Goal: Information Seeking & Learning: Learn about a topic

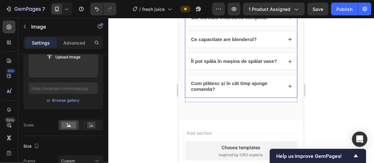
scroll to position [1285, 0]
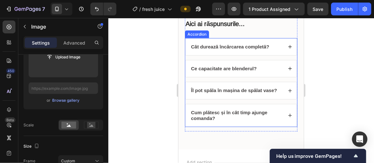
click at [250, 49] on div "Cât durează încărcarea completă?" at bounding box center [230, 47] width 80 height 8
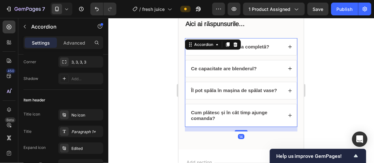
scroll to position [0, 0]
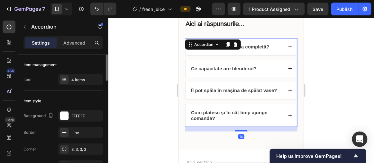
click at [273, 50] on div "Cât durează încărcarea completă?" at bounding box center [240, 46] width 111 height 17
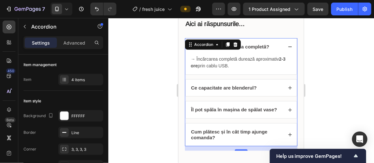
click at [263, 47] on strong "Cât durează încărcarea completă?" at bounding box center [230, 46] width 78 height 5
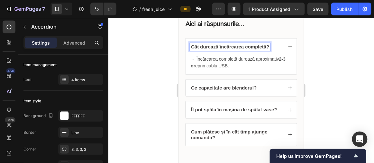
click at [270, 48] on div "Cât durează încărcarea completă?" at bounding box center [236, 47] width 93 height 8
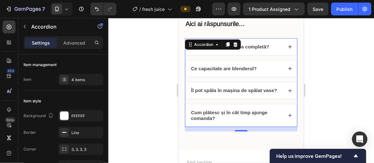
click at [272, 48] on div "Cât durează încărcarea completă?" at bounding box center [236, 47] width 93 height 8
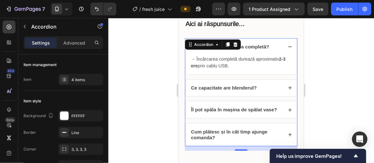
click at [277, 85] on div "Ce capacitate are blenderul?" at bounding box center [236, 88] width 93 height 8
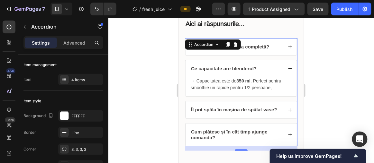
click at [272, 68] on div "Ce capacitate are blenderul?" at bounding box center [236, 69] width 93 height 8
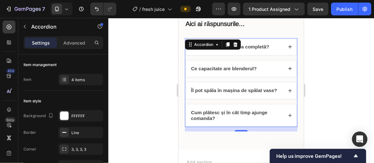
click at [272, 68] on div "Ce capacitate are blenderul?" at bounding box center [236, 69] width 93 height 8
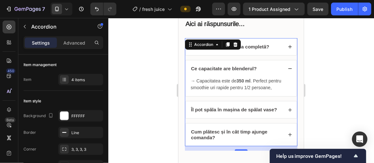
click at [272, 68] on div "Ce capacitate are blenderul?" at bounding box center [236, 69] width 93 height 8
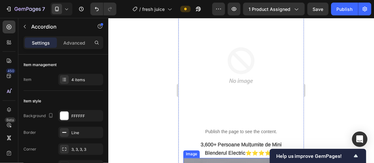
scroll to position [759, 0]
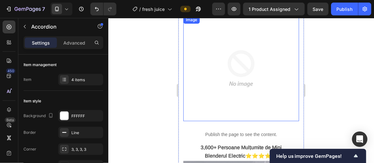
click at [254, 64] on img at bounding box center [240, 68] width 105 height 105
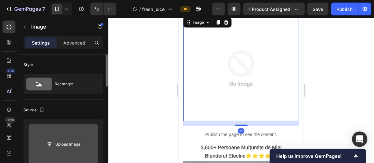
click at [67, 142] on input "file" at bounding box center [63, 144] width 44 height 11
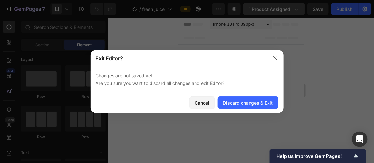
scroll to position [0, 0]
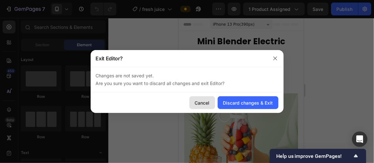
click at [198, 105] on div "Cancel" at bounding box center [202, 103] width 15 height 7
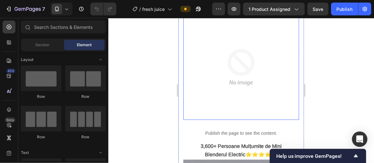
scroll to position [759, 0]
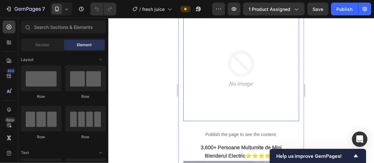
click at [244, 85] on img at bounding box center [240, 68] width 105 height 105
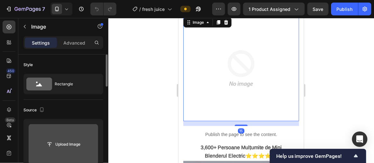
click at [58, 133] on input "file" at bounding box center [63, 144] width 69 height 40
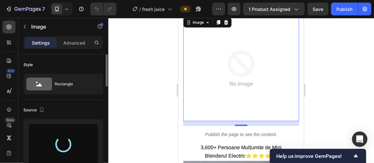
type input "[URL][DOMAIN_NAME]"
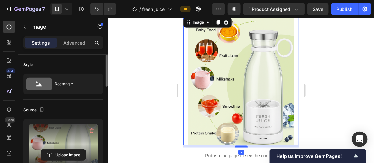
drag, startPoint x: 238, startPoint y: 143, endPoint x: 245, endPoint y: 141, distance: 6.6
click at [245, 146] on div at bounding box center [240, 147] width 13 height 2
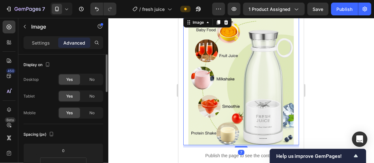
click at [319, 97] on div at bounding box center [240, 90] width 265 height 145
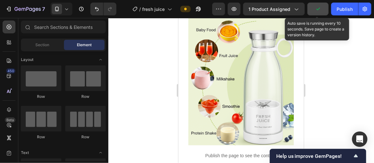
click at [314, 13] on button "button" at bounding box center [317, 9] width 21 height 13
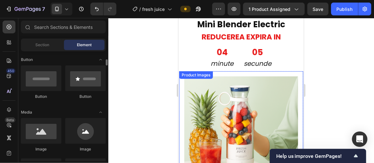
scroll to position [0, 0]
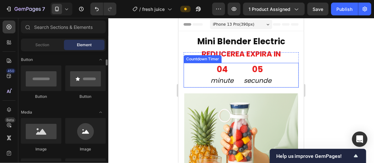
click at [245, 65] on div "05" at bounding box center [258, 69] width 28 height 11
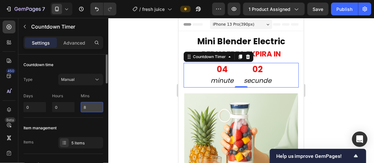
click at [87, 107] on input "8" at bounding box center [92, 107] width 22 height 10
type input "10"
click at [109, 105] on div at bounding box center [240, 90] width 265 height 145
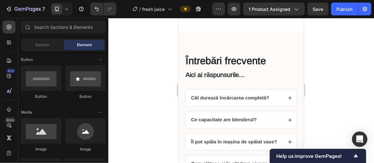
scroll to position [1509, 0]
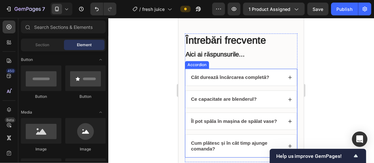
click at [259, 124] on div "Îl pot spăla în mașina de spălat vase?" at bounding box center [240, 121] width 111 height 17
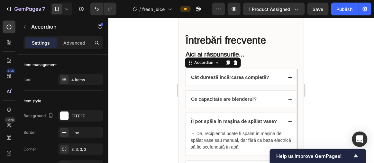
scroll to position [1539, 0]
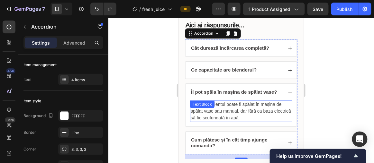
click at [230, 103] on span "→ Da, recipientul poate fi spălat în mașina de spălat vase sau manual, dar fără…" at bounding box center [240, 111] width 100 height 19
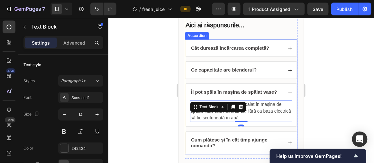
click at [259, 95] on div "Îl pot spăla în mașina de spălat vase?" at bounding box center [240, 92] width 111 height 17
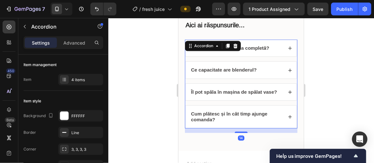
click at [259, 99] on div "Cât durează încărcarea completă? Ce capacitate are blenderul? Îl pot spăla în m…" at bounding box center [240, 83] width 112 height 89
click at [265, 95] on div "Îl pot spăla în mașina de spălat vase?" at bounding box center [240, 92] width 111 height 17
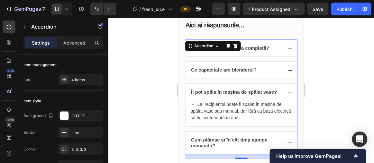
click at [265, 93] on p "Îl pot spăla în mașina de spălat vase?" at bounding box center [234, 92] width 86 height 6
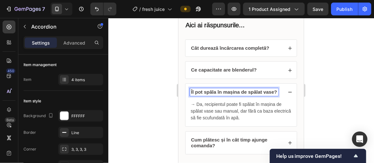
click at [258, 98] on div "Îl pot spăla în mașina de spălat vase?" at bounding box center [240, 92] width 111 height 17
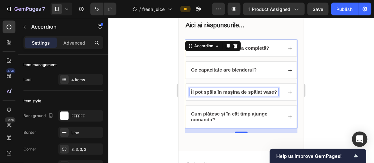
click at [227, 90] on strong "Îl pot spăla în mașina de spălat vase?" at bounding box center [234, 91] width 86 height 5
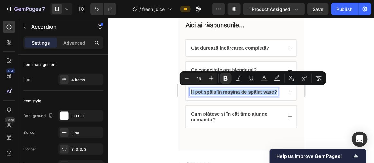
click at [227, 90] on strong "Îl pot spăla în mașina de spălat vase?" at bounding box center [234, 91] width 86 height 5
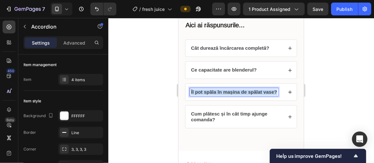
click at [227, 90] on strong "Îl pot spăla în mașina de spălat vase?" at bounding box center [234, 91] width 86 height 5
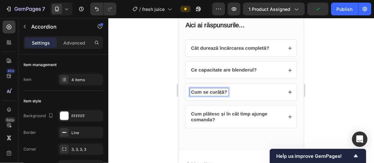
click at [258, 97] on div "Cum se curăță?" at bounding box center [240, 92] width 111 height 17
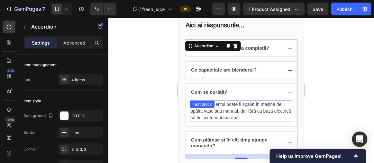
click at [216, 104] on div "→ Da, recipientul poate fi spălat în mașina de spălat vase sau manual, dar fără…" at bounding box center [241, 111] width 102 height 22
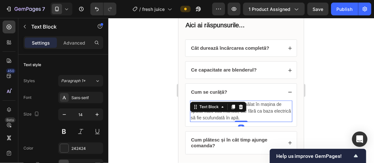
click at [208, 115] on span "→ Da, recipientul poate fi spălat în mașina de spălat vase sau manual, dar fără…" at bounding box center [240, 111] width 100 height 19
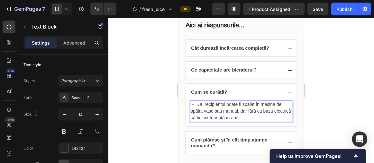
click at [198, 103] on span "→ Da, recipientul poate fi spălat în mașina de spălat vase sau manual, dar fără…" at bounding box center [240, 111] width 100 height 19
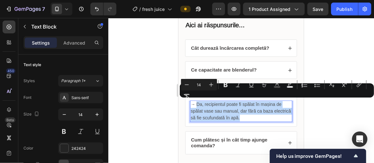
drag, startPoint x: 197, startPoint y: 103, endPoint x: 261, endPoint y: 118, distance: 66.0
click at [261, 118] on p "→ Da, recipientul poate fi spălat în mașina de spălat vase sau manual, dar fără…" at bounding box center [240, 111] width 101 height 20
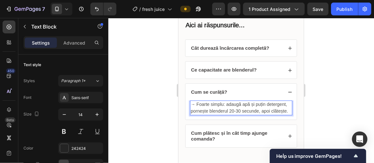
click at [217, 112] on p "→ Foarte simplu: adaugă apă și puțin detergent, pornește blenderul 20-30 secund…" at bounding box center [240, 107] width 101 height 13
click at [217, 114] on p "→ Foarte simplu: adaugă apă și puțin detergent, pornește blenderul 20-30 secund…" at bounding box center [240, 107] width 101 height 13
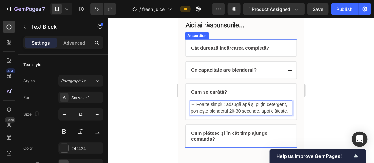
click at [259, 93] on div "Cum se curăță?" at bounding box center [236, 92] width 93 height 8
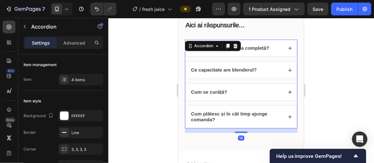
click at [259, 93] on div "Cum se curăță?" at bounding box center [236, 92] width 93 height 8
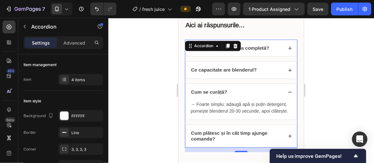
click at [246, 94] on div "Cum se curăță?" at bounding box center [240, 92] width 111 height 17
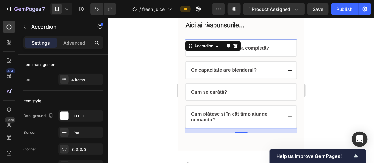
click at [246, 94] on div "Cum se curăță?" at bounding box center [240, 92] width 111 height 17
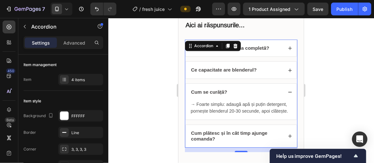
click at [246, 94] on div "Cum se curăță?" at bounding box center [240, 92] width 111 height 17
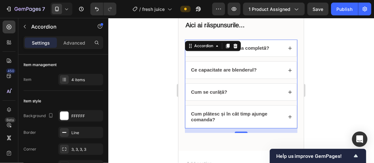
click at [262, 54] on div "Cât durează încărcarea completă?" at bounding box center [240, 48] width 111 height 17
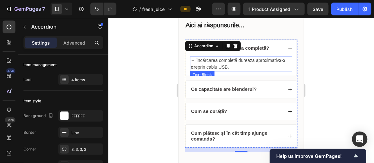
click at [265, 62] on span "→ Încărcarea completă durează aproximativ 2-3 ore prin cablu USB." at bounding box center [237, 64] width 95 height 12
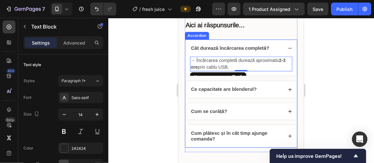
click at [314, 65] on div at bounding box center [240, 90] width 265 height 145
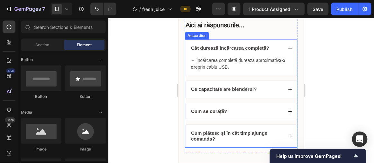
click at [248, 66] on p "→ Încărcarea completă durează aproximativ 2-3 ore prin cablu USB." at bounding box center [240, 63] width 101 height 13
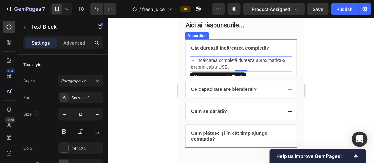
click at [257, 74] on div "→ Încărcarea completă durează aproximativ 2-3 ore prin cablu USB. Text Block 0" at bounding box center [240, 65] width 111 height 19
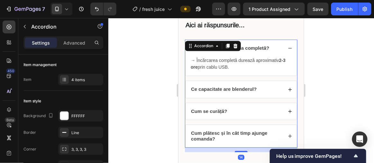
click at [247, 93] on div "Ce capacitate are blenderul?" at bounding box center [240, 89] width 111 height 17
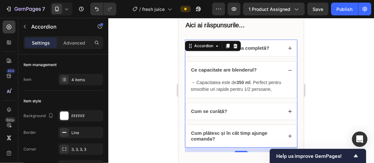
click at [243, 112] on div "Cum se curăță?" at bounding box center [236, 111] width 93 height 8
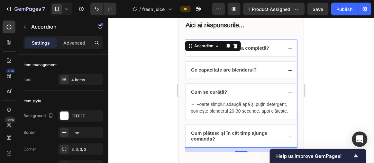
click at [250, 88] on div "Cum se curăță?" at bounding box center [236, 92] width 93 height 8
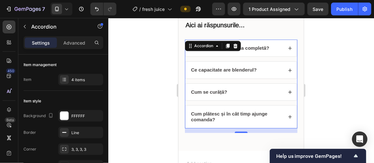
click at [216, 99] on div "Cât durează încărcarea completă? Ce capacitate are blenderul? Cum se curăță? Cu…" at bounding box center [240, 83] width 112 height 89
click at [287, 94] on div "Cum se curăță?" at bounding box center [240, 92] width 111 height 17
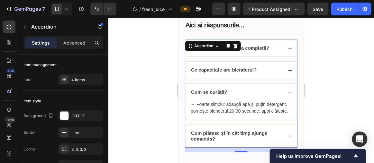
click at [275, 90] on div "Cum se curăță?" at bounding box center [236, 92] width 93 height 8
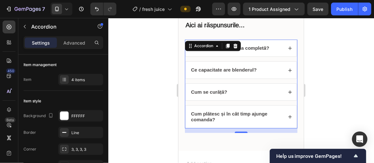
click at [263, 70] on div "Ce capacitate are blenderul?" at bounding box center [236, 70] width 93 height 8
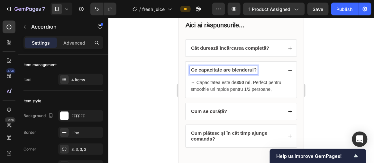
click at [268, 70] on div "Ce capacitate are blenderul?" at bounding box center [236, 70] width 93 height 8
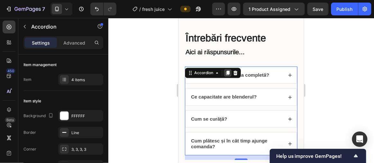
scroll to position [1509, 0]
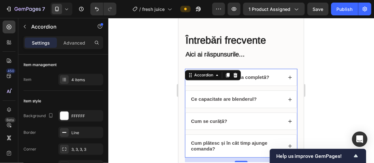
click at [259, 78] on strong "Cât durează încărcarea completă?" at bounding box center [230, 76] width 78 height 5
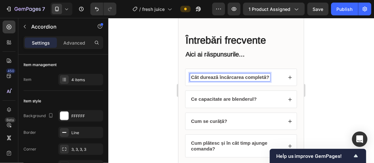
click at [227, 74] on strong "Cât durează încărcarea completă?" at bounding box center [230, 76] width 78 height 5
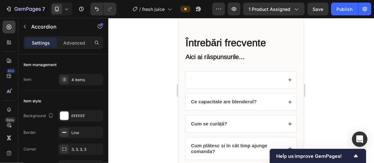
scroll to position [1505, 0]
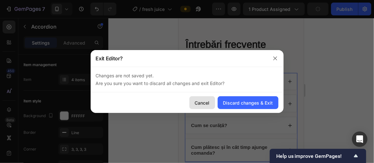
click at [206, 100] on div "Cancel" at bounding box center [202, 103] width 15 height 7
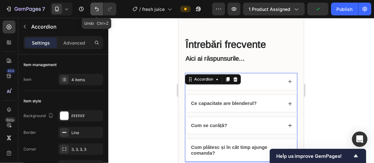
click at [99, 11] on icon "Undo/Redo" at bounding box center [97, 9] width 6 height 6
click at [137, 41] on div at bounding box center [240, 90] width 265 height 145
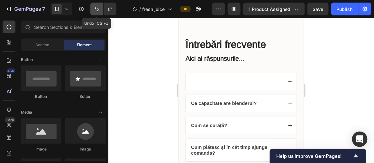
click at [99, 8] on icon "Undo/Redo" at bounding box center [97, 9] width 6 height 6
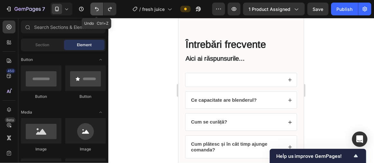
click at [99, 8] on icon "Undo/Redo" at bounding box center [97, 9] width 6 height 6
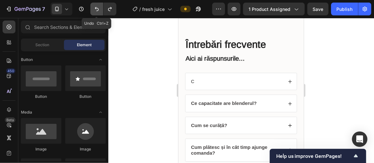
click at [99, 8] on icon "Undo/Redo" at bounding box center [97, 9] width 6 height 6
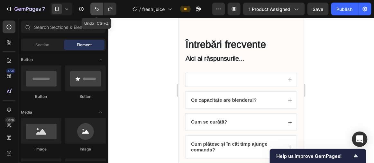
click at [99, 8] on icon "Undo/Redo" at bounding box center [97, 9] width 6 height 6
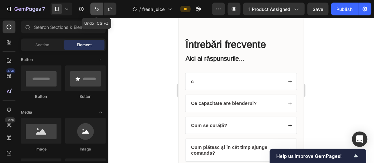
click at [99, 8] on icon "Undo/Redo" at bounding box center [97, 9] width 6 height 6
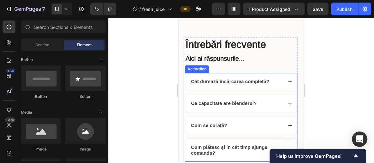
click at [217, 77] on div "Cât durează încărcarea completă?" at bounding box center [240, 81] width 111 height 17
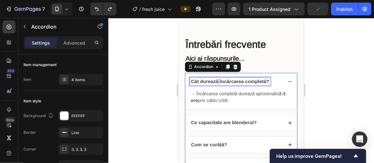
click at [217, 80] on strong "Cât durează încărcarea completă?" at bounding box center [230, 80] width 78 height 5
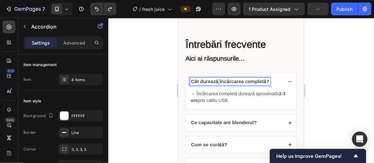
click at [217, 80] on strong "Cât durează încărcarea completă?" at bounding box center [230, 80] width 78 height 5
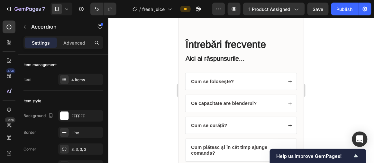
click at [263, 78] on div "Cum se folosește?" at bounding box center [236, 81] width 93 height 8
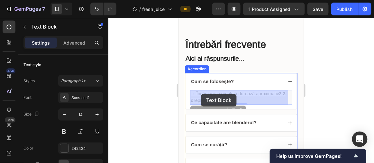
drag, startPoint x: 197, startPoint y: 92, endPoint x: 201, endPoint y: 93, distance: 4.4
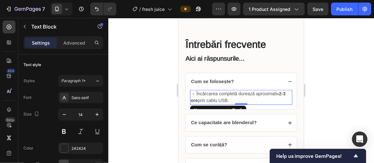
click at [199, 93] on span "→ Încărcarea completă durează aproximativ 2-3 ore prin cablu USB." at bounding box center [237, 97] width 95 height 12
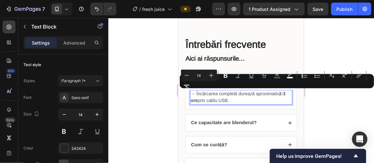
drag, startPoint x: 195, startPoint y: 93, endPoint x: 231, endPoint y: 103, distance: 37.7
click at [231, 103] on p "→ Încărcarea completă durează aproximativ 2-3 ore prin cablu USB." at bounding box center [240, 96] width 101 height 13
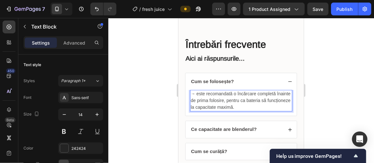
drag, startPoint x: 207, startPoint y: 96, endPoint x: 203, endPoint y: 95, distance: 3.6
click at [207, 96] on p "→ este recomandată o încărcare completă înainte de prima folosire, pentru ca ba…" at bounding box center [240, 100] width 101 height 20
click at [196, 92] on span "→ este recomandată o încărcare completă înainte de prima folosire, pentru ca ba…" at bounding box center [240, 100] width 100 height 19
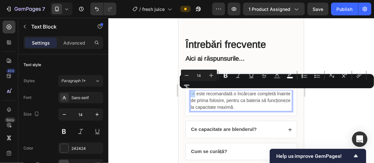
drag, startPoint x: 193, startPoint y: 90, endPoint x: 370, endPoint y: 109, distance: 178.1
click at [191, 91] on span "→ este recomandată o încărcare completă înainte de prima folosire, pentru ca ba…" at bounding box center [240, 100] width 100 height 19
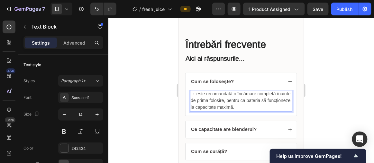
drag, startPoint x: 260, startPoint y: 106, endPoint x: 259, endPoint y: 110, distance: 4.1
click at [259, 110] on p "→ este recomandată o încărcare completă înainte de prima folosire, pentru ca ba…" at bounding box center [240, 100] width 101 height 20
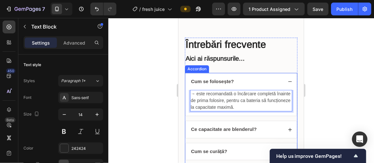
click at [208, 111] on div "→ este recomandată o încărcare completă înainte de prima folosire, pentru ca ba…" at bounding box center [240, 103] width 111 height 26
click at [188, 98] on div "→ este recomandată o încărcare completă înainte de prima folosire, pentru ca ba…" at bounding box center [240, 103] width 111 height 26
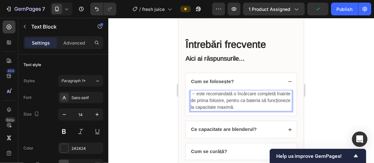
click at [202, 90] on div "→ este recomandată o încărcare completă înainte de prima folosire, pentru ca ba…" at bounding box center [241, 101] width 102 height 22
click at [221, 97] on span "→ este recomandată o încărcare completă înainte de prima folosire, pentru ca ba…" at bounding box center [240, 100] width 100 height 19
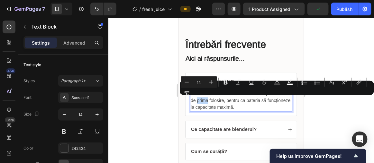
click at [256, 105] on span "→ este recomandată o încărcare completă înainte de prima folosire, pentru ca ba…" at bounding box center [240, 100] width 100 height 19
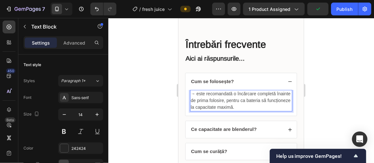
click at [262, 107] on p "→ este recomandată o încărcare completă înainte de prima folosire, pentru ca ba…" at bounding box center [240, 100] width 101 height 20
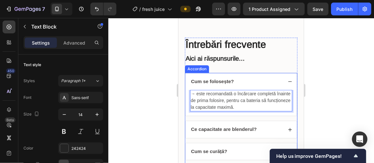
click at [255, 130] on strong "Ce capacitate are blenderul?" at bounding box center [224, 128] width 66 height 5
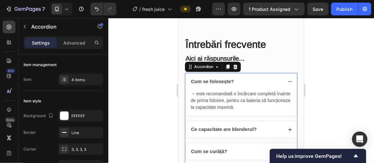
click at [268, 129] on div "Ce capacitate are blenderul?" at bounding box center [236, 129] width 93 height 8
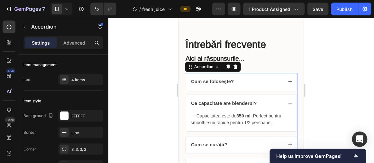
click at [252, 121] on span "→ Capacitatea este de 350 ml . Perfect pentru smoothie uri rapide pentru 1/2 pe…" at bounding box center [235, 119] width 91 height 12
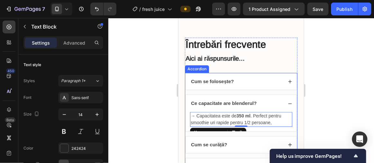
click at [238, 85] on div "Cum se folosește?" at bounding box center [240, 81] width 111 height 17
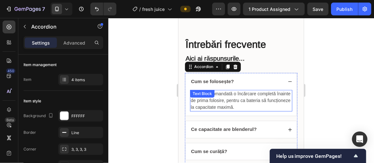
click at [239, 100] on span "→ este recomandată o încărcare completă înainte de prima folosire, pentru ca ba…" at bounding box center [240, 100] width 100 height 19
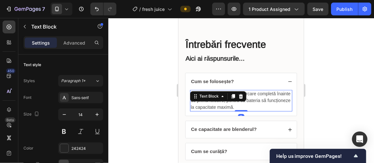
click at [257, 111] on div "→ este recomandată o încărcare completă înainte de prima folosire, pentru ca ba…" at bounding box center [240, 103] width 111 height 26
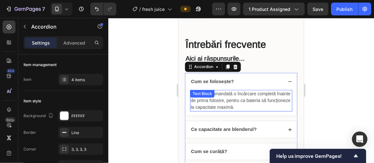
click at [259, 107] on p "→ este recomandată o încărcare completă înainte de prima folosire, pentru ca ba…" at bounding box center [240, 100] width 101 height 20
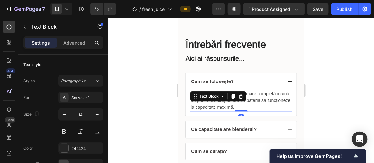
click at [259, 106] on p "→ este recomandată o încărcare completă înainte de prima folosire, pentru ca ba…" at bounding box center [240, 100] width 101 height 20
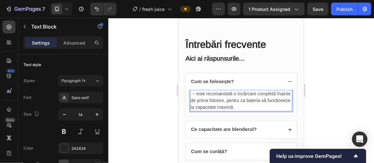
click at [197, 93] on span "→ este recomandată o încărcare completă înainte de prima folosire, pentru ca ba…" at bounding box center [240, 100] width 100 height 19
click at [232, 100] on span "→ Este recomandată o încărcare completă înainte de prima folosire, pentru ca ba…" at bounding box center [240, 100] width 100 height 19
click at [258, 107] on p "→ Este recomandată o încărcare completă înainte de prima utilizare, pentru ca b…" at bounding box center [240, 100] width 101 height 20
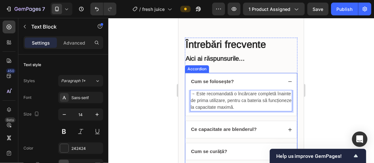
click at [253, 82] on div "Cum se folosește?" at bounding box center [236, 81] width 93 height 8
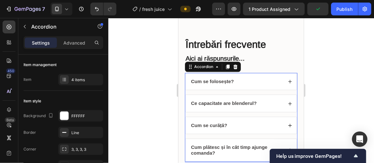
click at [252, 79] on div "Cum se folosește?" at bounding box center [236, 81] width 93 height 8
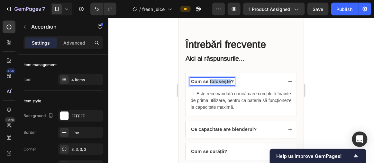
click at [224, 81] on strong "Cum se folosește?" at bounding box center [212, 80] width 43 height 5
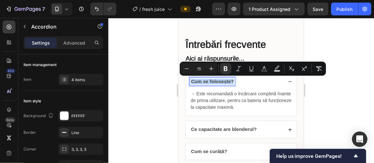
click at [224, 81] on strong "Cum se folosește?" at bounding box center [212, 80] width 43 height 5
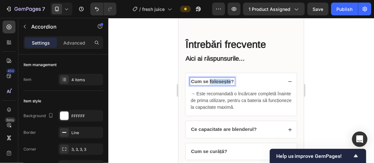
click at [224, 81] on strong "Cum se folosește?" at bounding box center [212, 80] width 43 height 5
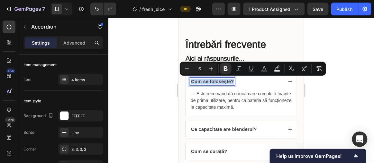
click at [224, 81] on strong "Cum se folosește?" at bounding box center [212, 80] width 43 height 5
click at [227, 81] on strong "Cum se folosește?" at bounding box center [212, 80] width 43 height 5
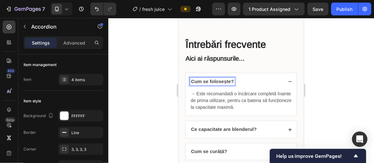
click at [228, 81] on strong "Cum se folosește?" at bounding box center [212, 80] width 43 height 5
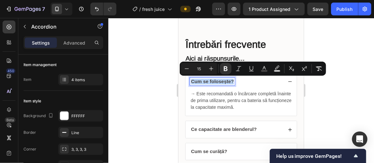
click at [228, 81] on strong "Cum se folosește?" at bounding box center [212, 80] width 43 height 5
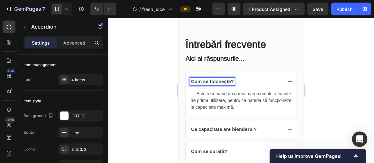
click at [221, 82] on strong "Cum se folosește?" at bounding box center [212, 80] width 43 height 5
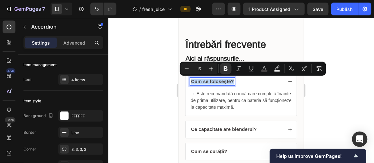
click at [221, 82] on strong "Cum se folosește?" at bounding box center [212, 80] width 43 height 5
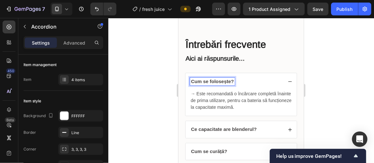
click at [223, 81] on strong "Cum se folosește?" at bounding box center [212, 80] width 43 height 5
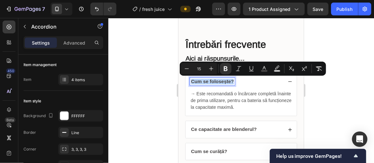
click at [241, 83] on div "Cum se folosește?" at bounding box center [236, 81] width 93 height 8
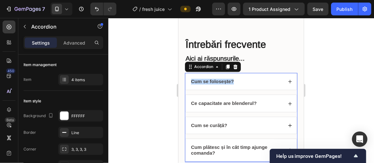
click at [244, 82] on div "Cum se folosește?" at bounding box center [236, 81] width 93 height 8
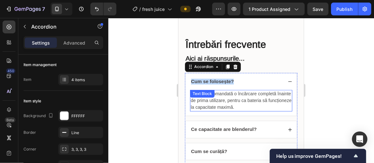
click at [228, 97] on p "→ Este recomandată o încărcare completă înainte de prima utilizare, pentru ca b…" at bounding box center [240, 100] width 101 height 20
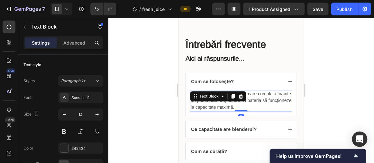
click at [263, 103] on p "→ Este recomandată o încărcare completă înainte de prima utilizare, pentru ca b…" at bounding box center [240, 100] width 101 height 20
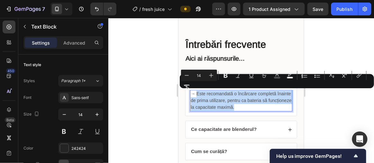
drag, startPoint x: 252, startPoint y: 107, endPoint x: 376, endPoint y: 110, distance: 123.4
click at [195, 91] on span "→ Este recomandată o încărcare completă înainte de prima utilizare, pentru ca b…" at bounding box center [240, 100] width 101 height 19
copy span "Este recomandată o încărcare completă înainte de prima utilizare, pentru ca bat…"
click at [263, 105] on p "→ Este recomandată o încărcare completă înainte de prima utilizare, pentru ca b…" at bounding box center [240, 100] width 101 height 20
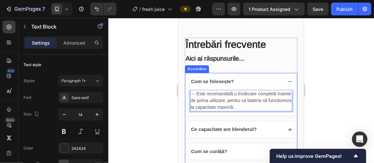
click at [208, 80] on strong "Cum se folosește?" at bounding box center [212, 80] width 43 height 5
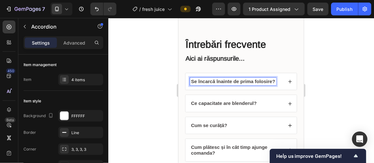
click at [280, 81] on div "Se încarcă înainte de prima folosire?" at bounding box center [240, 81] width 111 height 17
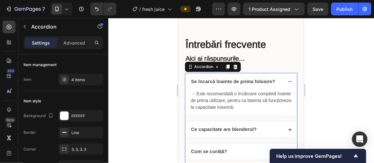
click at [280, 81] on div "Se încarcă înainte de prima folosire?" at bounding box center [240, 81] width 111 height 17
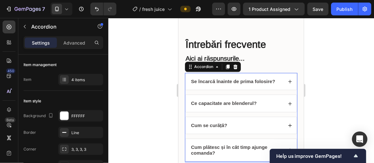
click at [313, 67] on div at bounding box center [240, 90] width 265 height 145
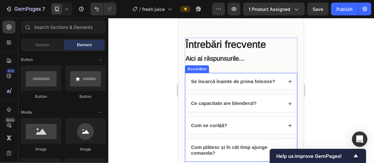
click at [276, 82] on div "Se încarcă înainte de prima folosire?" at bounding box center [236, 81] width 93 height 8
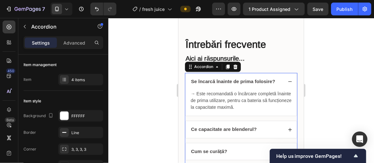
click at [279, 82] on div "Se încarcă înainte de prima folosire?" at bounding box center [240, 81] width 111 height 17
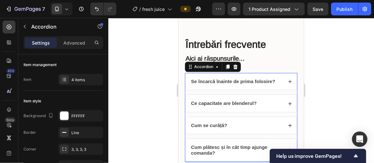
click at [278, 82] on div "Se încarcă înainte de prima folosire?" at bounding box center [240, 81] width 111 height 17
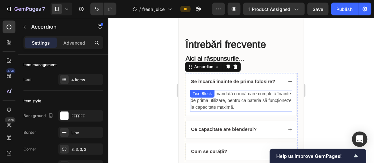
click at [263, 103] on p "→ Este recomandată o încărcare completă înainte de prima utilizare, pentru ca b…" at bounding box center [240, 100] width 101 height 20
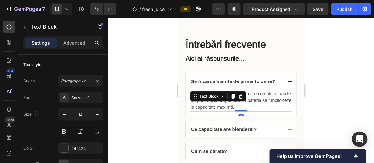
click at [262, 106] on p "→ Este recomandată o încărcare completă înainte de prima utilizare, pentru ca b…" at bounding box center [240, 100] width 101 height 20
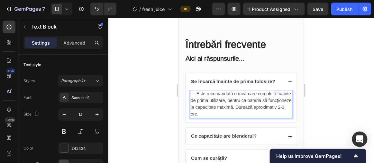
click at [240, 111] on p "→ Este recomandată o încărcare completă înainte de prima utilizare, pentru ca b…" at bounding box center [240, 103] width 101 height 27
click at [196, 92] on span "→ Este recomandată o încărcare completă înainte de prima utilizare, pentru ca b…" at bounding box center [240, 103] width 101 height 25
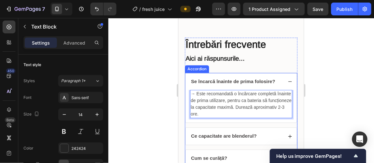
click at [287, 79] on icon at bounding box center [289, 81] width 4 height 4
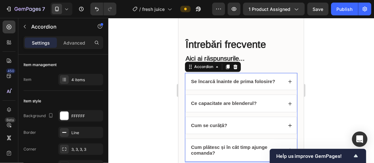
click at [287, 79] on icon at bounding box center [289, 81] width 4 height 4
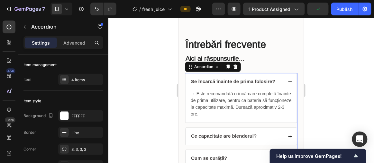
click at [252, 129] on div "Ce capacitate are blenderul?" at bounding box center [240, 136] width 111 height 17
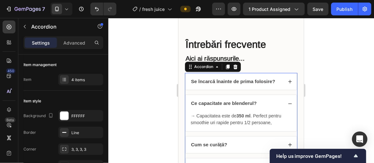
scroll to position [1535, 0]
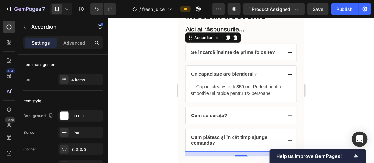
click at [268, 75] on div "Ce capacitate are blenderul?" at bounding box center [236, 74] width 93 height 8
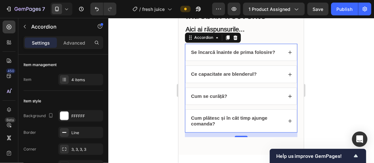
click at [264, 76] on div "Ce capacitate are blenderul?" at bounding box center [236, 74] width 93 height 8
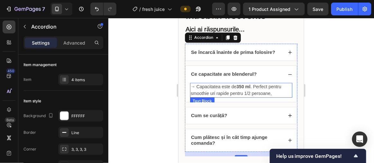
click at [215, 91] on span "→ Capacitatea este de 350 ml . Perfect pentru smoothie uri rapide pentru 1/2 pe…" at bounding box center [235, 90] width 91 height 12
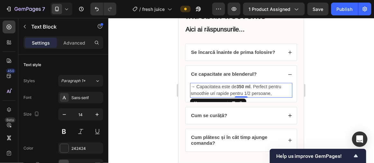
click at [215, 92] on span "→ Capacitatea este de 350 ml . Perfect pentru smoothie uri rapide pentru 1/2 pe…" at bounding box center [235, 90] width 91 height 12
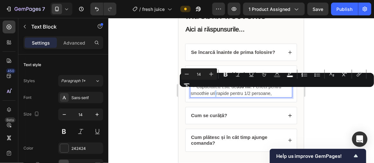
click at [215, 92] on span "→ Capacitatea este de 350 ml . Perfect pentru smoothie uri rapide pentru 1/2 pe…" at bounding box center [235, 90] width 91 height 12
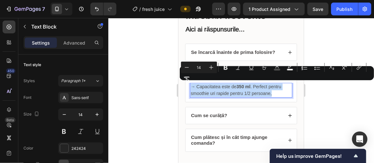
click at [214, 93] on span "→ Capacitatea este de 350 ml . Perfect pentru smoothie uri rapide pentru 1/2 pe…" at bounding box center [235, 90] width 91 height 12
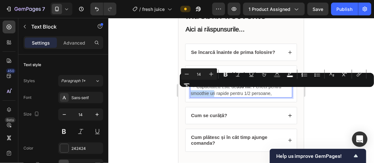
drag, startPoint x: 214, startPoint y: 92, endPoint x: 191, endPoint y: 92, distance: 23.1
click at [191, 92] on span "→ Capacitatea este de 350 ml . Perfect pentru smoothie uri rapide pentru 1/2 pe…" at bounding box center [235, 90] width 91 height 12
click at [214, 92] on span "→ Capacitatea este de 350 ml . Perfect pentru smoothie uri rapide pentru 1/2 pe…" at bounding box center [235, 90] width 91 height 12
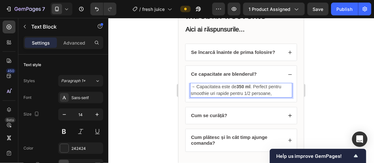
click at [214, 92] on span "→ Capacitatea este de 350 ml . Perfect pentru smoothie uri rapide pentru 1/2 pe…" at bounding box center [235, 90] width 91 height 12
click at [215, 92] on span "→ Capacitatea este de 350 ml . Perfect pentru smoothie uri rapide pentru 1/2 pe…" at bounding box center [235, 90] width 91 height 12
click at [309, 90] on div at bounding box center [240, 90] width 265 height 145
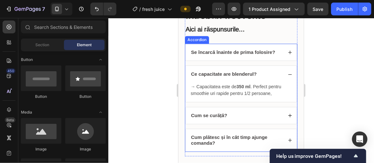
click at [265, 75] on div "Ce capacitate are blenderul?" at bounding box center [236, 74] width 93 height 8
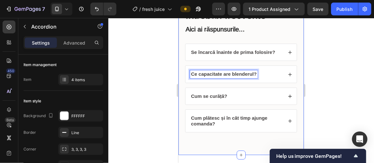
click at [323, 71] on div at bounding box center [240, 90] width 265 height 145
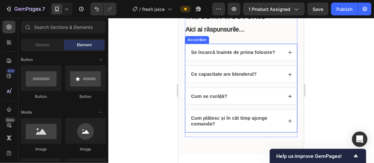
click at [221, 74] on strong "Ce capacitate are blenderul?" at bounding box center [224, 73] width 66 height 5
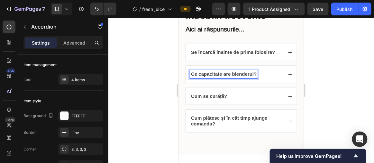
click at [221, 74] on strong "Ce capacitate are blenderul?" at bounding box center [224, 73] width 66 height 5
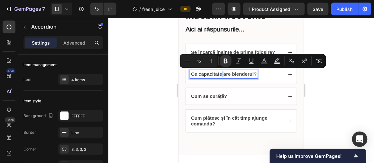
click at [221, 74] on strong "Ce capacitate are blenderul?" at bounding box center [224, 73] width 66 height 5
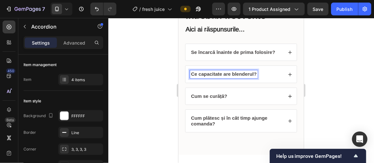
click at [221, 74] on strong "Ce capacitate are blenderul?" at bounding box center [224, 73] width 66 height 5
click at [276, 76] on div "Care este capacitatea blenderului?" at bounding box center [236, 74] width 93 height 8
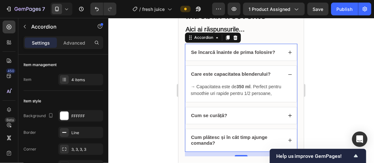
click at [276, 76] on div "Care este capacitatea blenderului?" at bounding box center [236, 74] width 93 height 8
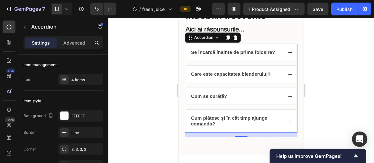
click at [273, 75] on div "Care este capacitatea blenderului?" at bounding box center [236, 74] width 93 height 8
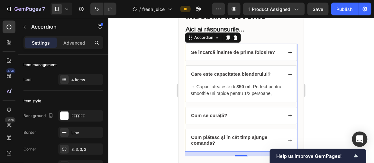
click at [287, 72] on icon at bounding box center [289, 74] width 4 height 4
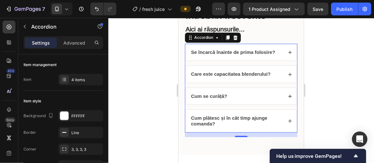
click at [275, 98] on div "Cum se curăță?" at bounding box center [236, 96] width 93 height 8
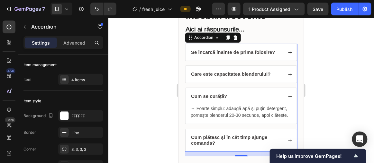
click at [275, 98] on div "Cum se curăță?" at bounding box center [236, 96] width 93 height 8
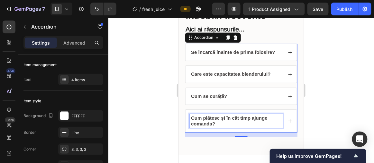
click at [271, 122] on p "Cum plătesc și în cât timp ajunge comanda?" at bounding box center [236, 121] width 91 height 12
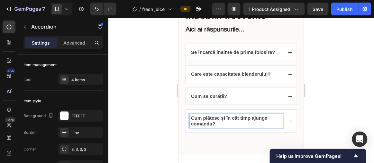
click at [271, 121] on p "Cum plătesc și în cât timp ajunge comanda?" at bounding box center [236, 121] width 91 height 12
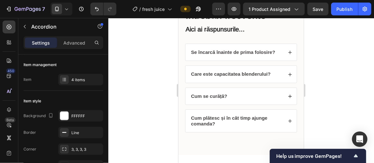
click at [287, 120] on icon at bounding box center [289, 121] width 4 height 4
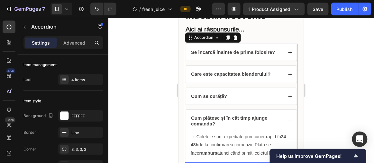
scroll to position [1564, 0]
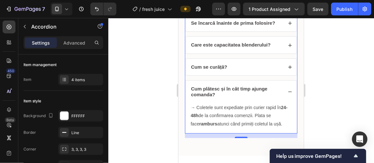
click at [281, 88] on div "Cum plătesc și în cât timp ajunge comanda?" at bounding box center [240, 91] width 111 height 22
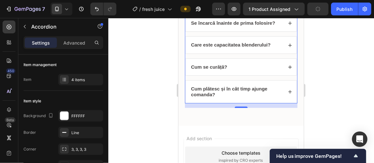
click at [281, 88] on div "Cum plătesc și în cât timp ajunge comanda?" at bounding box center [240, 91] width 111 height 22
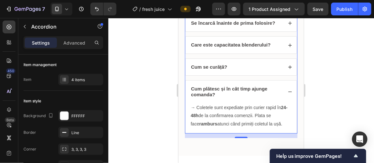
click at [280, 86] on div "Cum plătesc și în cât timp ajunge comanda?" at bounding box center [240, 91] width 111 height 22
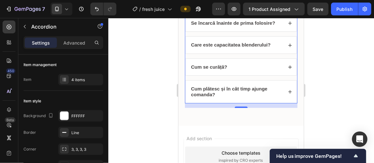
click at [316, 84] on div at bounding box center [240, 90] width 265 height 145
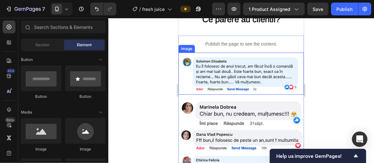
scroll to position [1119, 0]
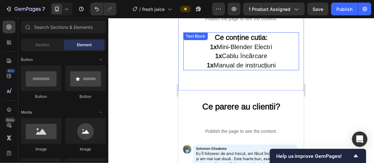
click at [272, 42] on p "1x Mini-Blender Electri" at bounding box center [241, 46] width 114 height 9
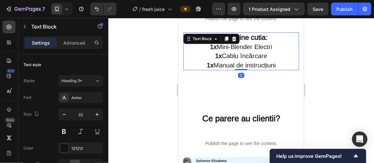
click at [272, 42] on p "1x Mini-Blender Electri" at bounding box center [241, 46] width 114 height 9
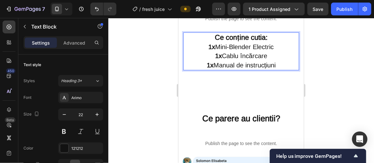
click at [229, 43] on span "1x Mini-Blender Electric" at bounding box center [240, 46] width 65 height 7
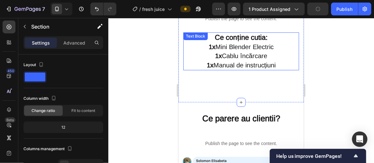
click at [226, 43] on span "1x Mini Blender Electric" at bounding box center [240, 46] width 65 height 7
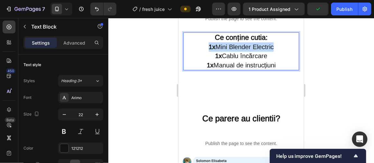
click at [226, 43] on span "1x Mini Blender Electric" at bounding box center [240, 46] width 65 height 7
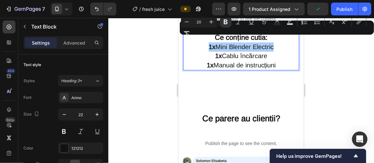
click at [223, 35] on div "Minus 20 Plus Bold Italic Underline Strikethrough Text Color Text Background Co…" at bounding box center [277, 27] width 192 height 23
click at [221, 35] on div "Minus 20 Plus Bold Italic Underline Strikethrough Text Color Text Background Co…" at bounding box center [277, 27] width 192 height 23
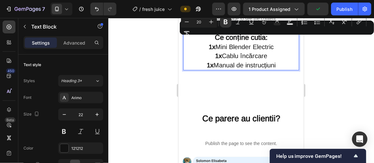
click at [216, 52] on strong "1x" at bounding box center [218, 55] width 7 height 7
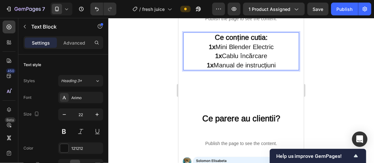
click at [218, 43] on span "1x Mini Blender Electric" at bounding box center [240, 46] width 65 height 7
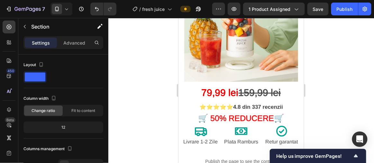
scroll to position [38, 0]
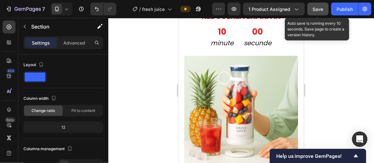
click at [314, 15] on button "Save" at bounding box center [317, 9] width 21 height 13
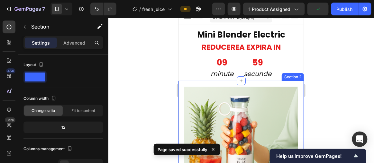
scroll to position [0, 0]
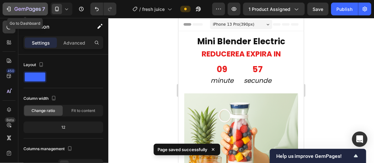
click at [5, 8] on button "7" at bounding box center [25, 9] width 45 height 13
